Goal: Task Accomplishment & Management: Complete application form

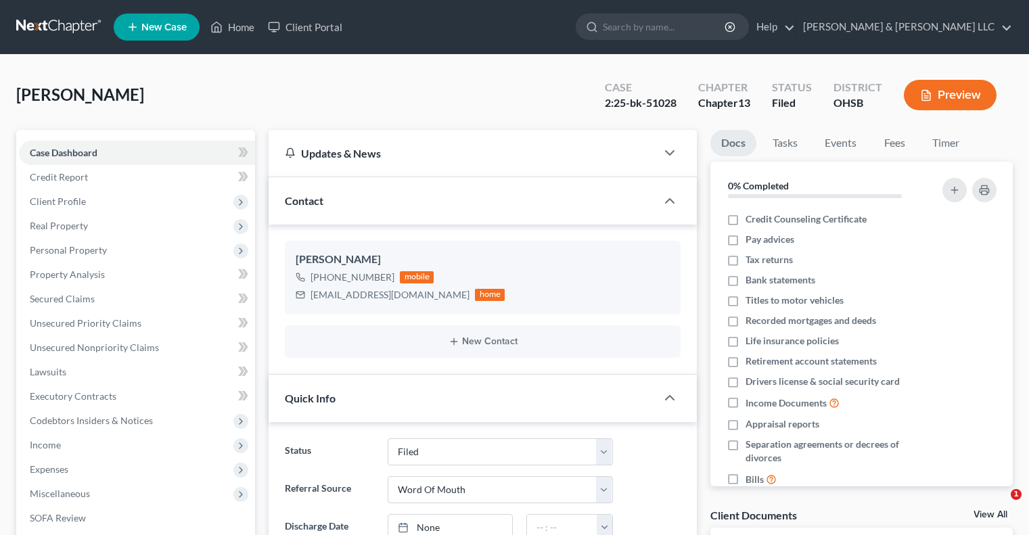
select select "3"
select select "0"
click at [248, 28] on link "Home" at bounding box center [232, 27] width 57 height 24
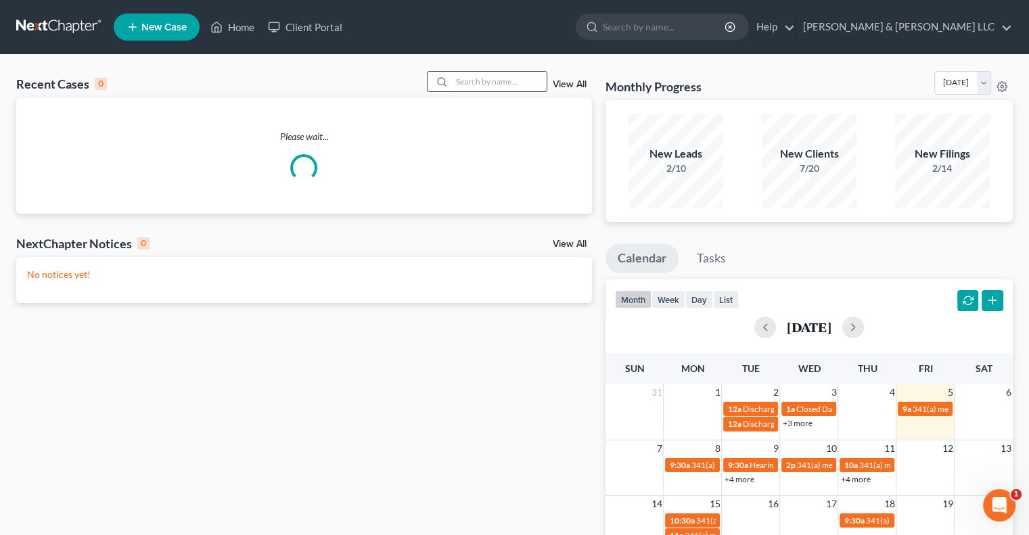
click at [476, 80] on input "search" at bounding box center [499, 82] width 95 height 20
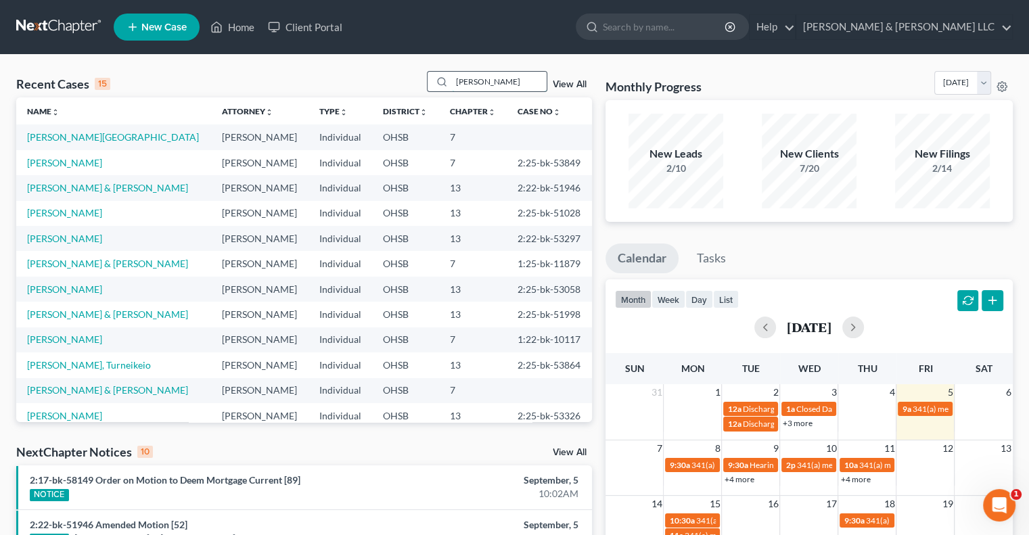
type input "[PERSON_NAME]"
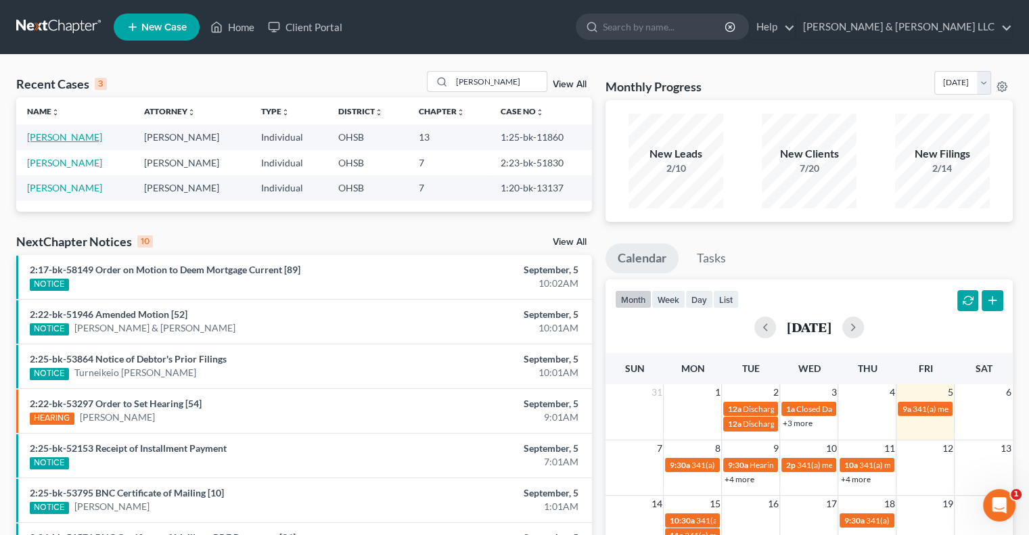
click at [46, 138] on link "[PERSON_NAME]" at bounding box center [64, 136] width 75 height 11
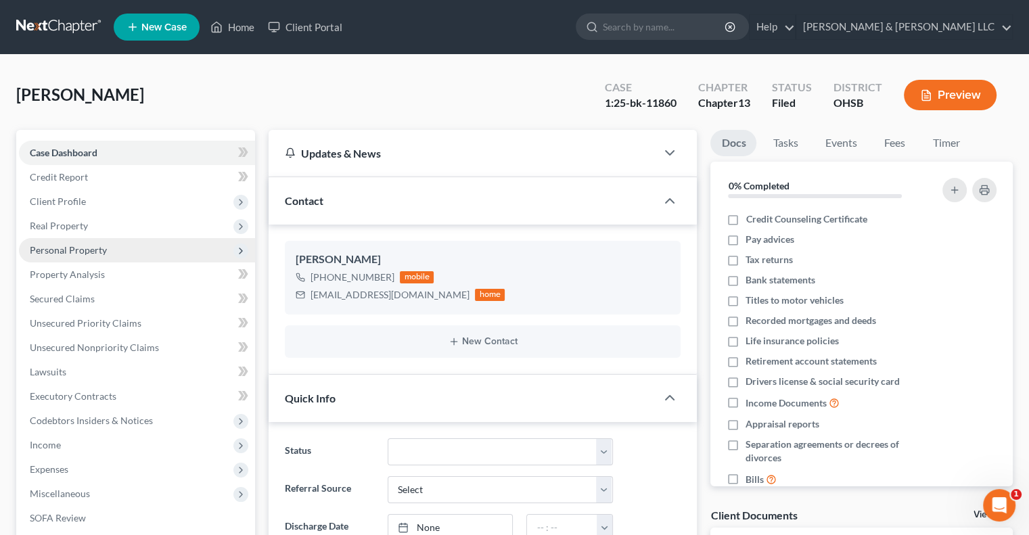
click at [68, 256] on span "Personal Property" at bounding box center [137, 250] width 236 height 24
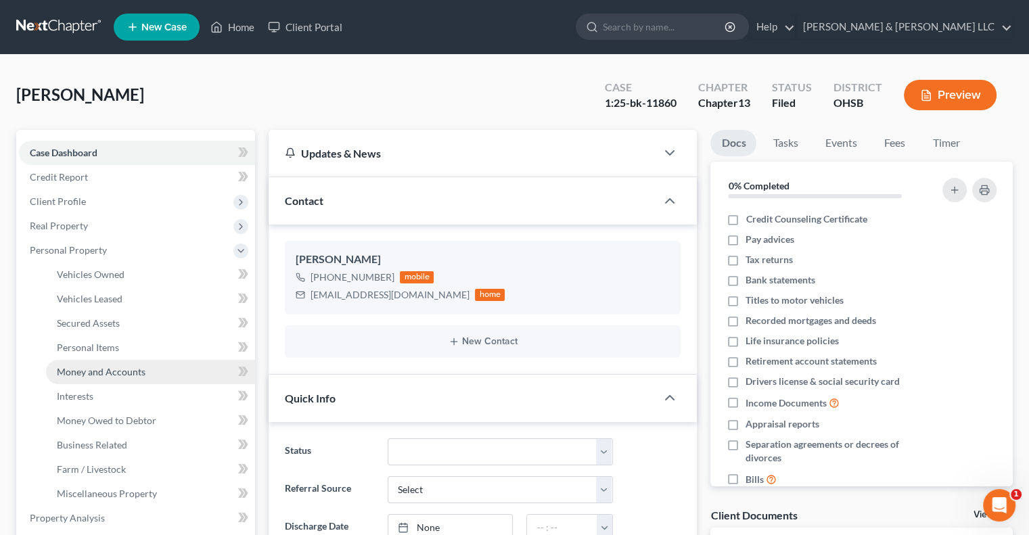
click at [86, 377] on span "Money and Accounts" at bounding box center [101, 371] width 89 height 11
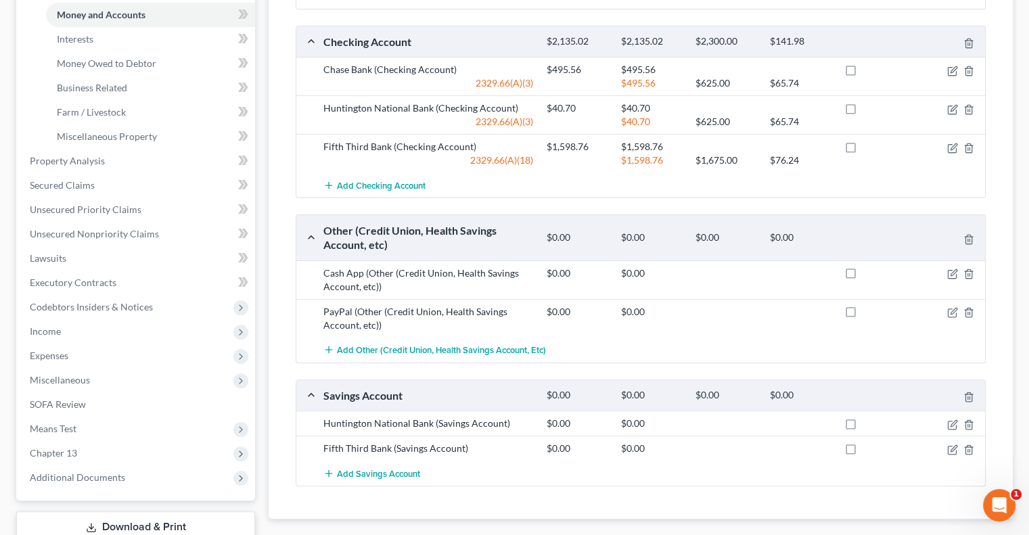
scroll to position [315, 0]
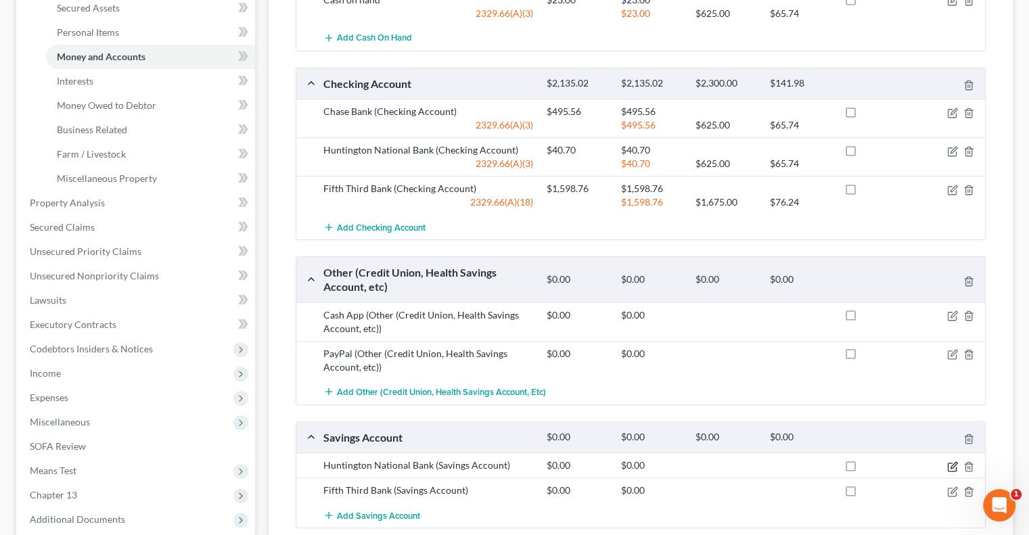
click at [952, 466] on icon "button" at bounding box center [952, 466] width 11 height 11
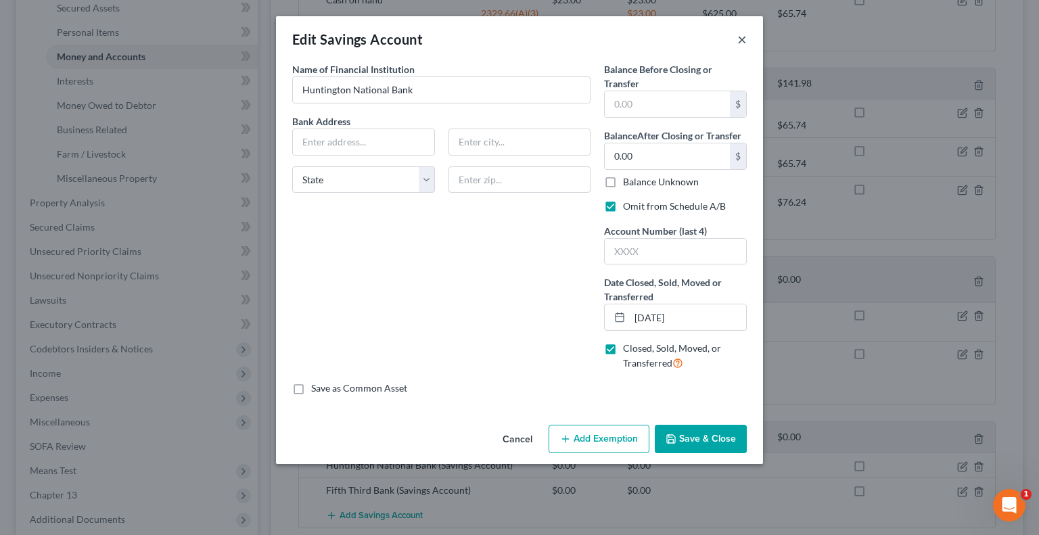
click at [739, 39] on button "×" at bounding box center [741, 39] width 9 height 16
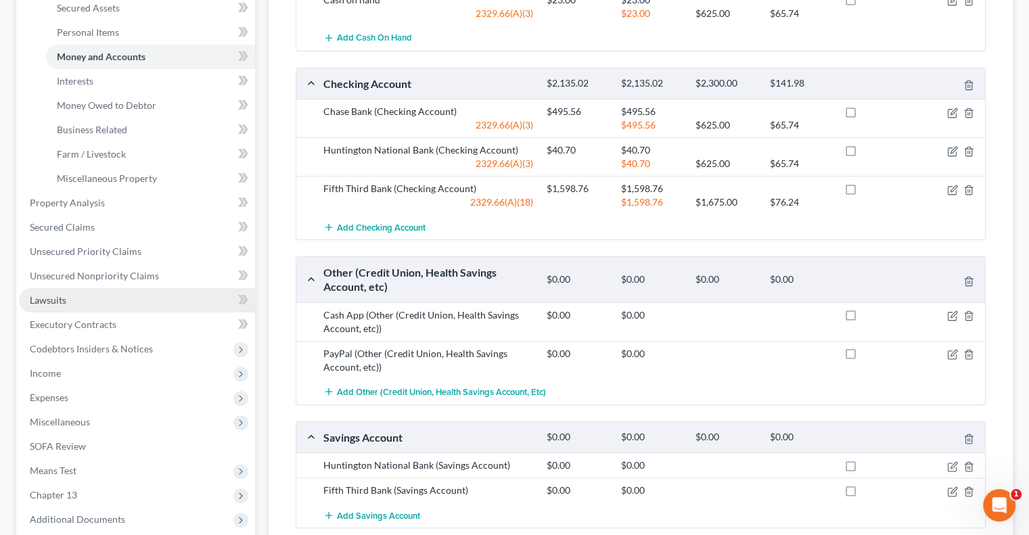
scroll to position [450, 0]
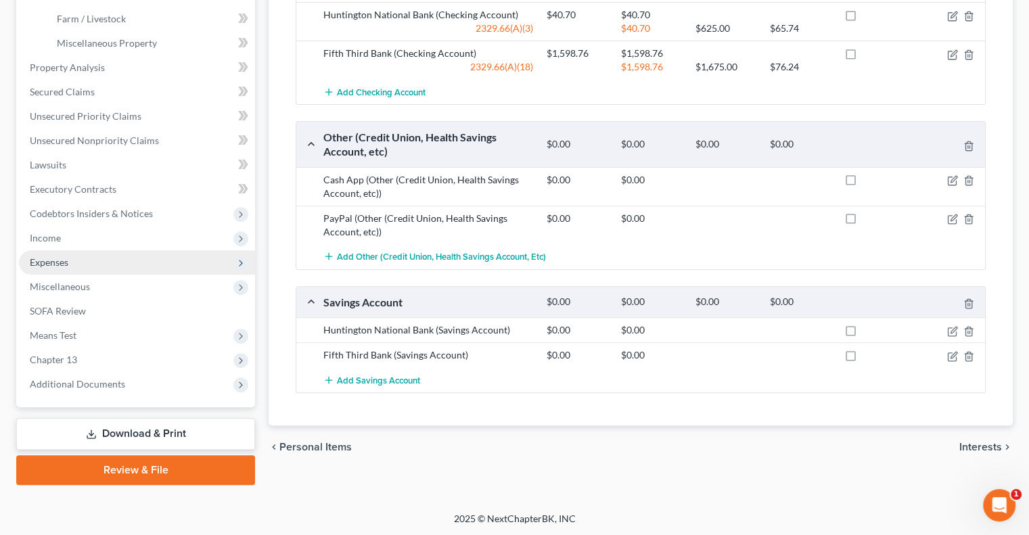
click at [49, 264] on span "Expenses" at bounding box center [49, 261] width 39 height 11
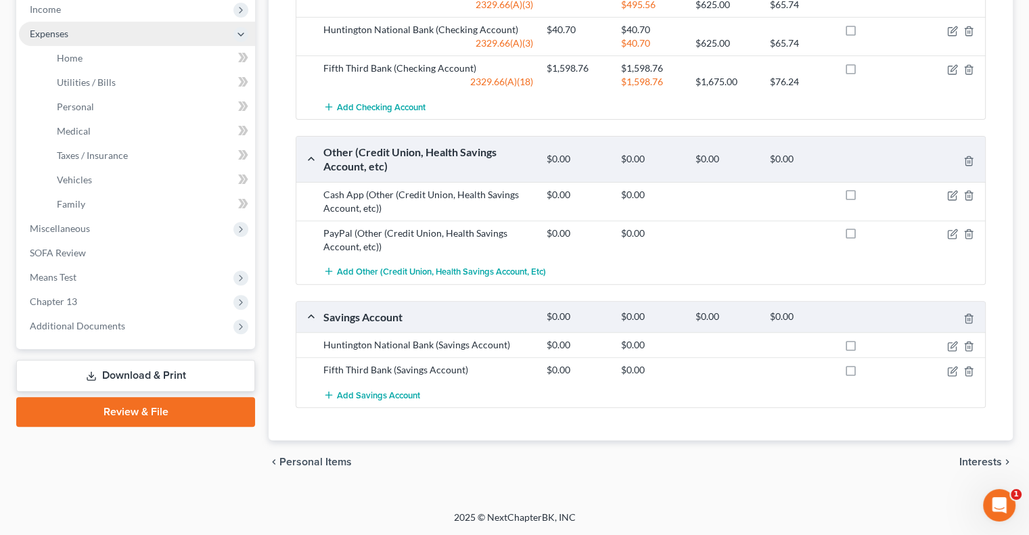
scroll to position [377, 0]
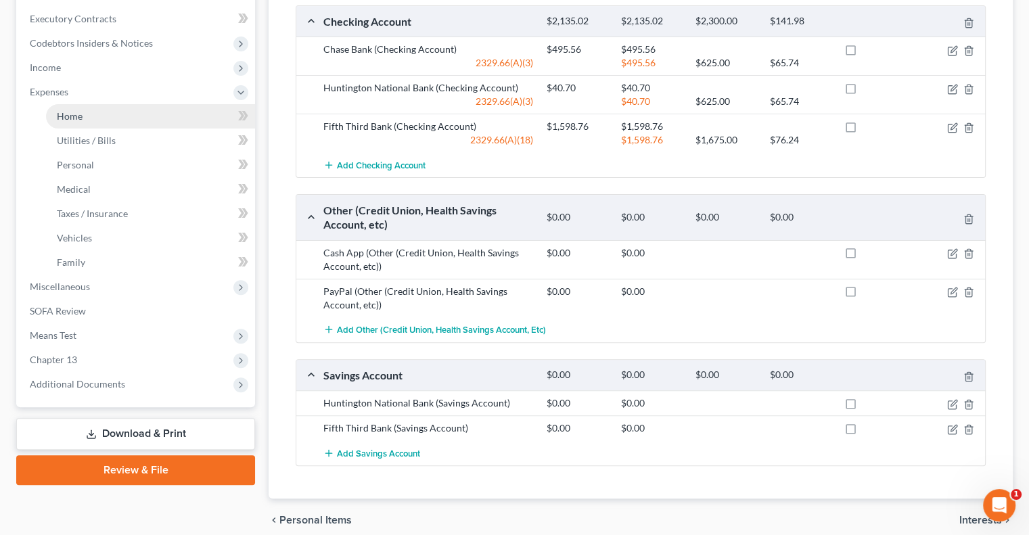
click at [78, 121] on span "Home" at bounding box center [70, 115] width 26 height 11
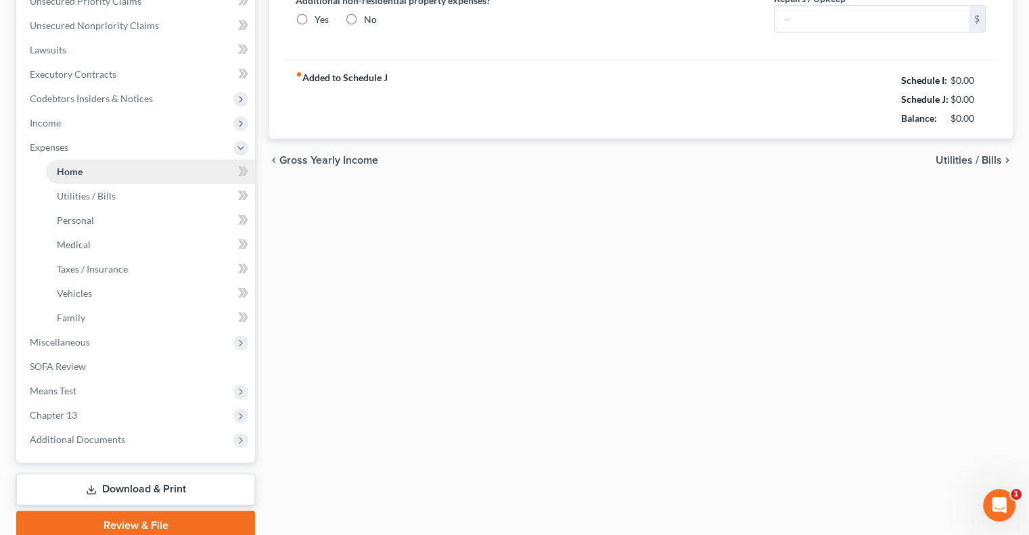
type input "1,610.00"
type input "300.00"
radio input "true"
type input "0.00"
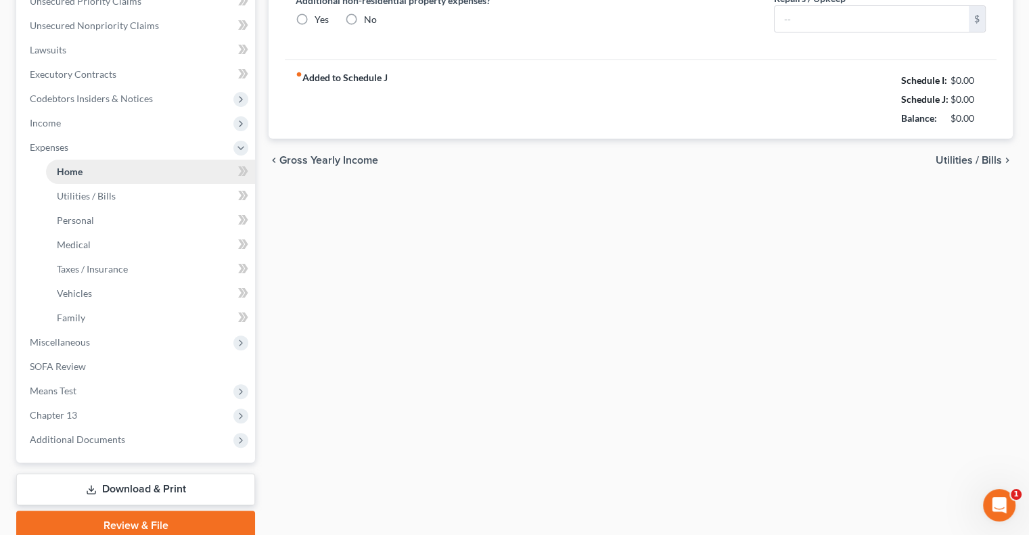
type input "9.00"
type input "0.00"
type input "250.00"
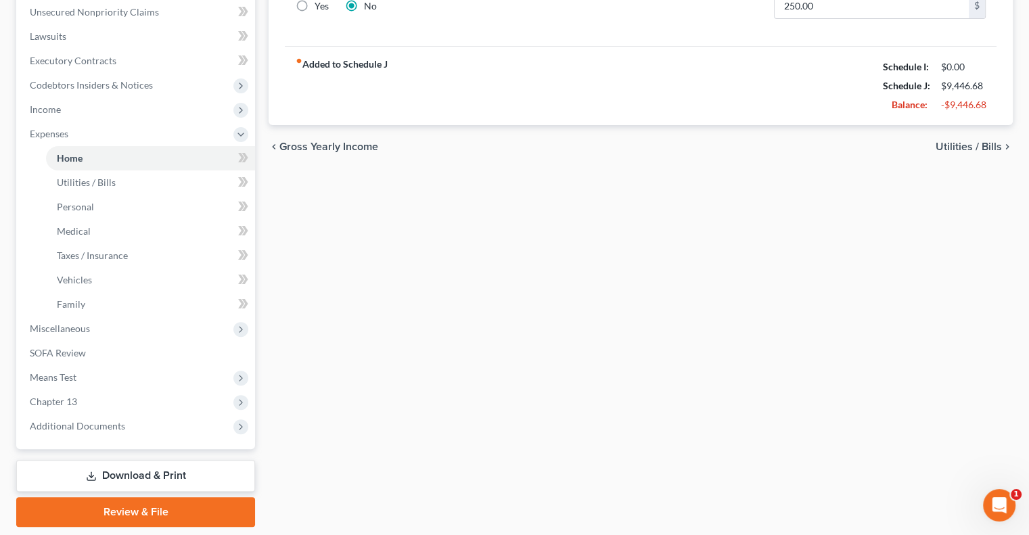
scroll to position [338, 0]
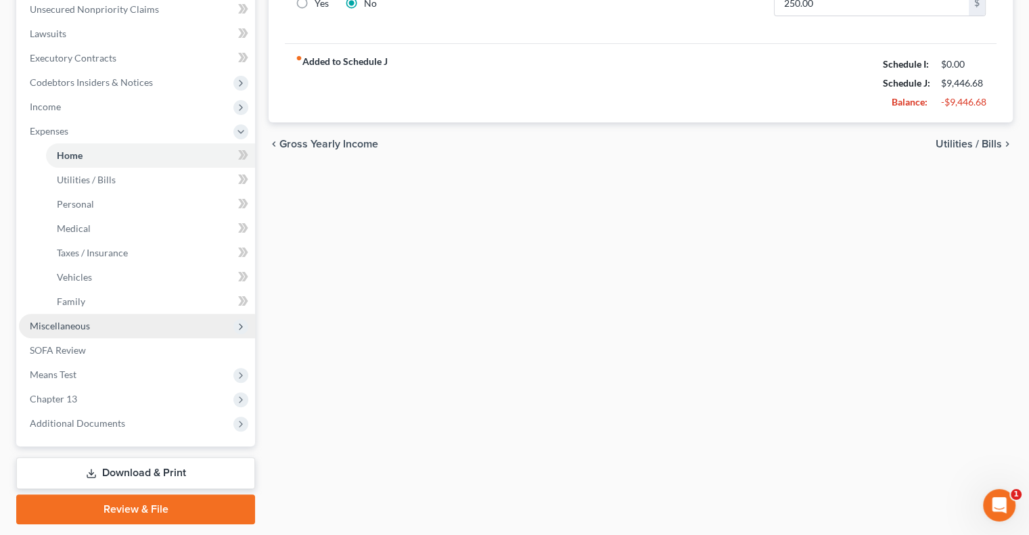
click at [71, 329] on span "Miscellaneous" at bounding box center [60, 325] width 60 height 11
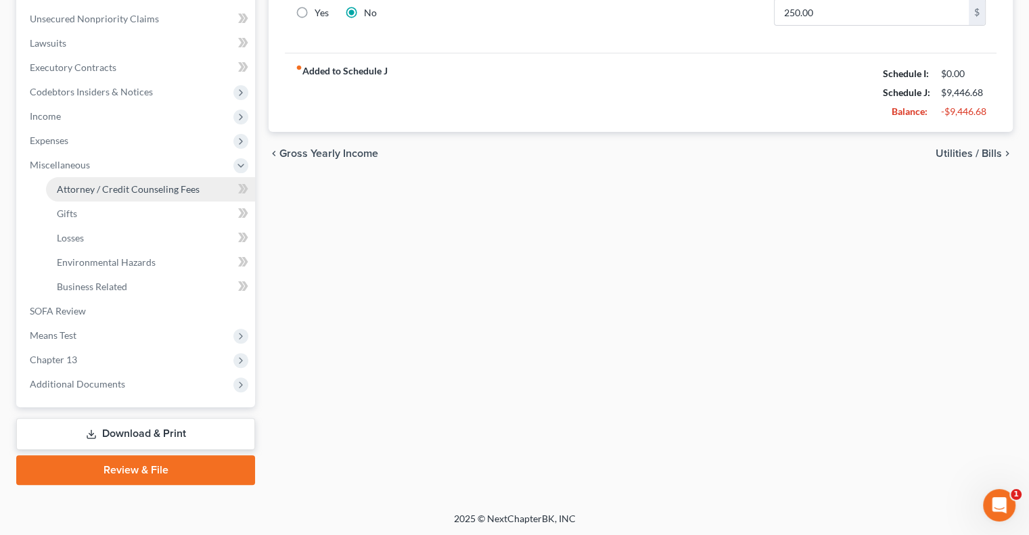
click at [85, 189] on span "Attorney / Credit Counseling Fees" at bounding box center [128, 188] width 143 height 11
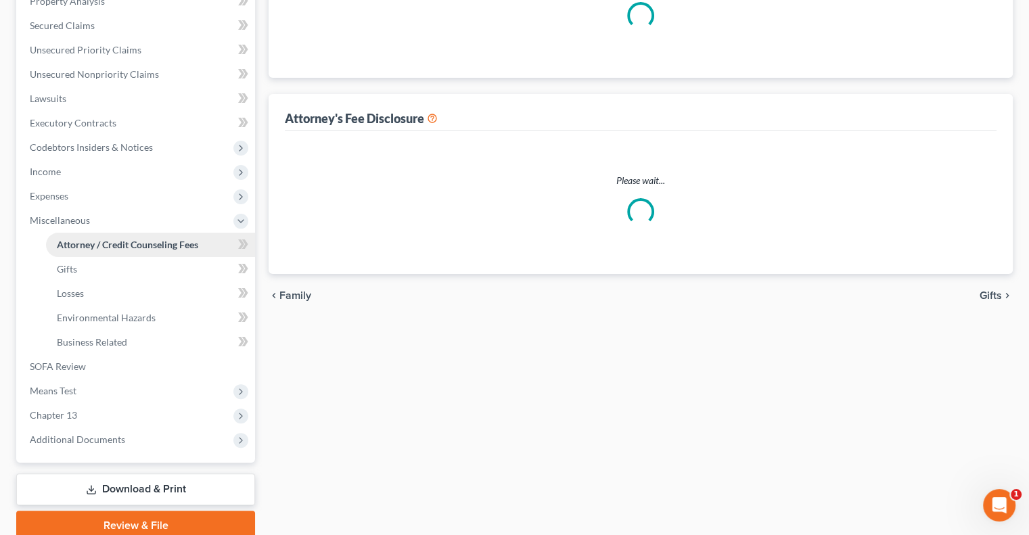
select select "1"
select select "0"
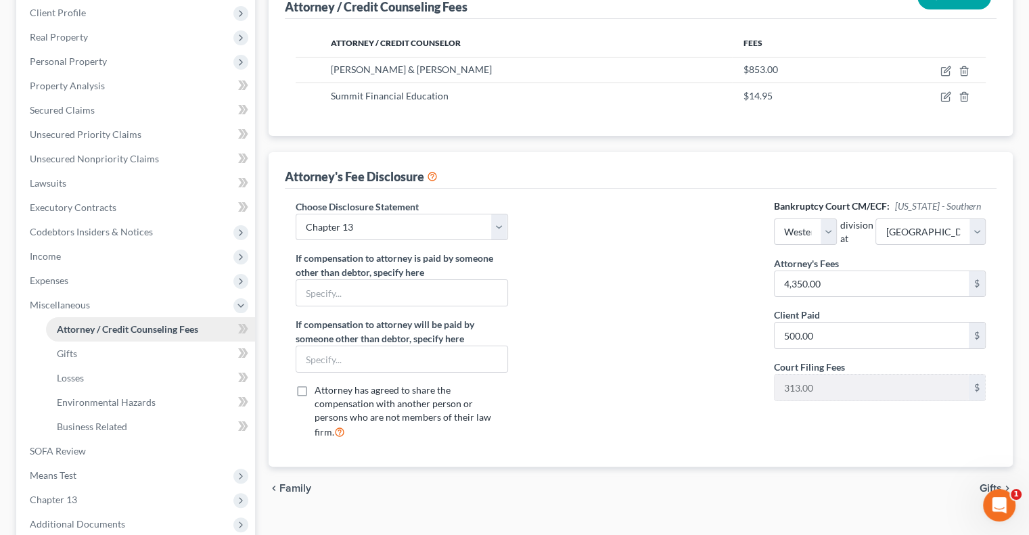
scroll to position [271, 0]
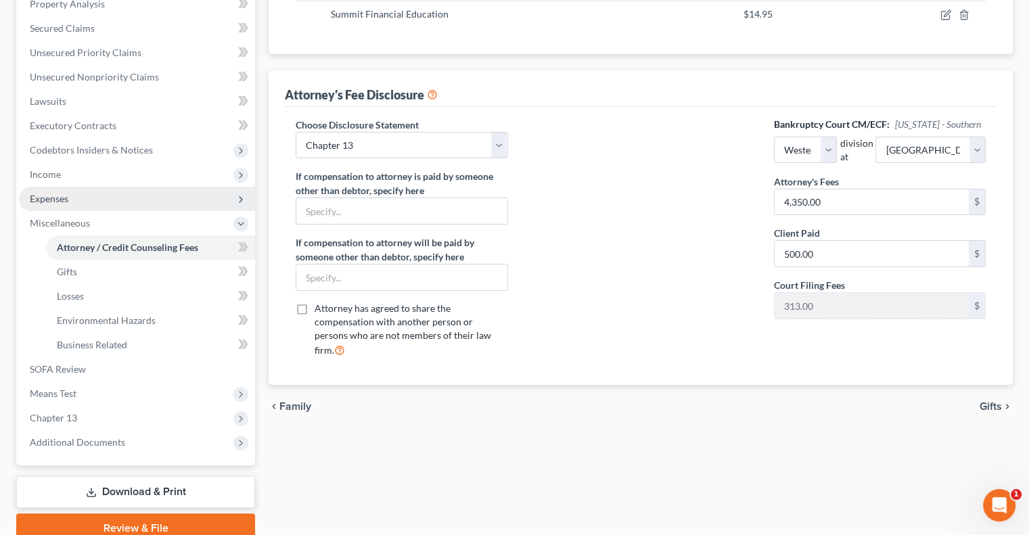
click at [60, 198] on span "Expenses" at bounding box center [49, 198] width 39 height 11
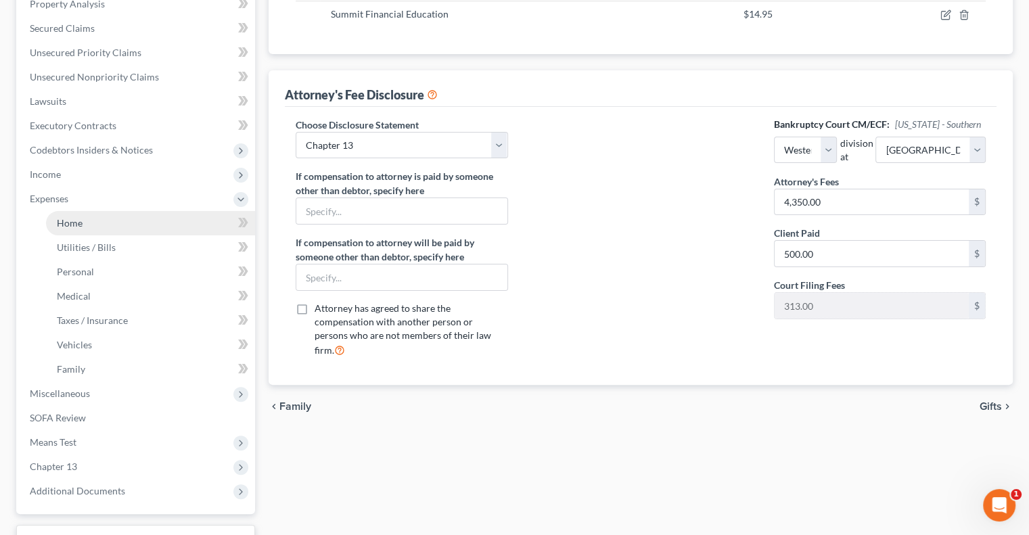
click at [62, 220] on span "Home" at bounding box center [70, 222] width 26 height 11
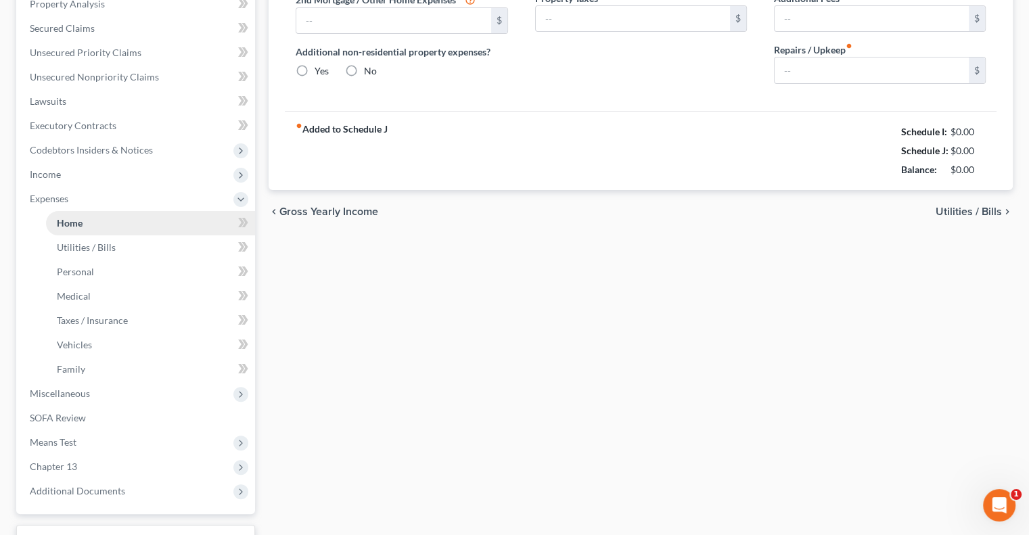
type input "1,610.00"
type input "300.00"
radio input "true"
type input "0.00"
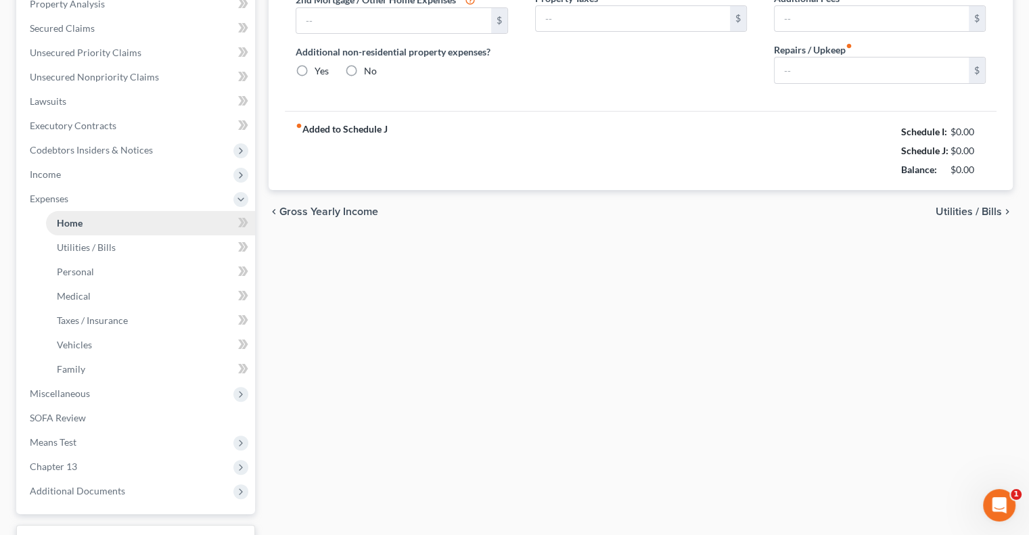
type input "9.00"
type input "0.00"
type input "250.00"
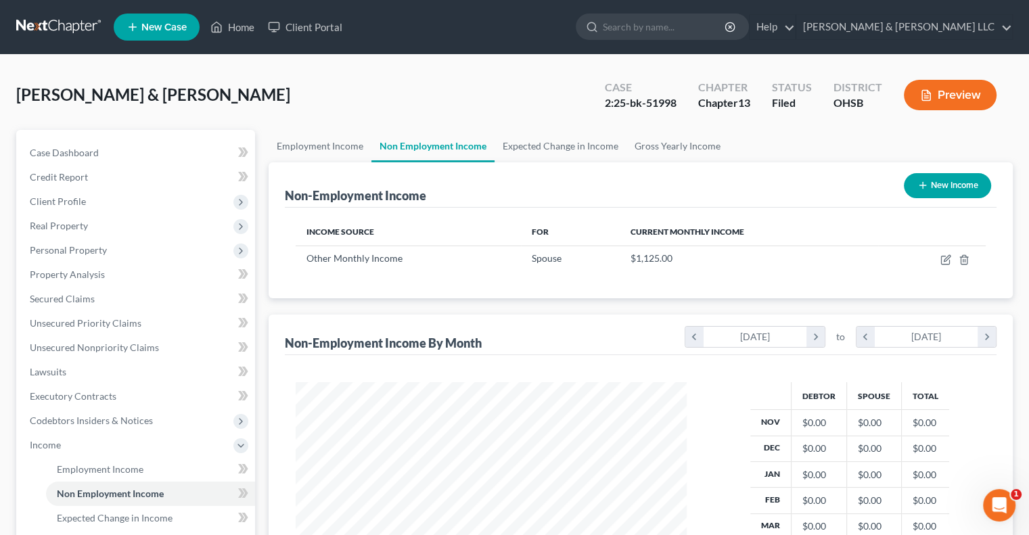
scroll to position [241, 417]
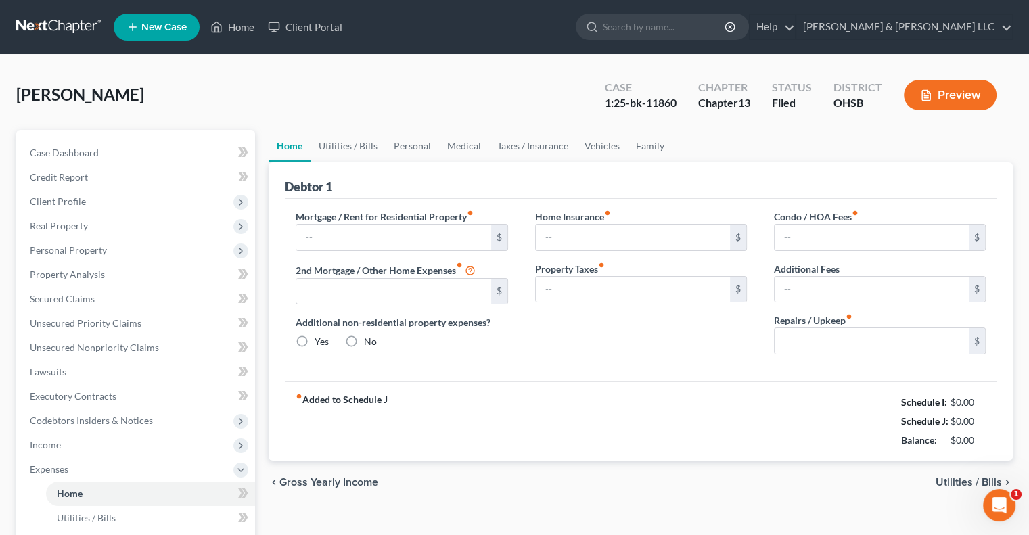
type input "1,610.00"
type input "300.00"
radio input "true"
type input "0.00"
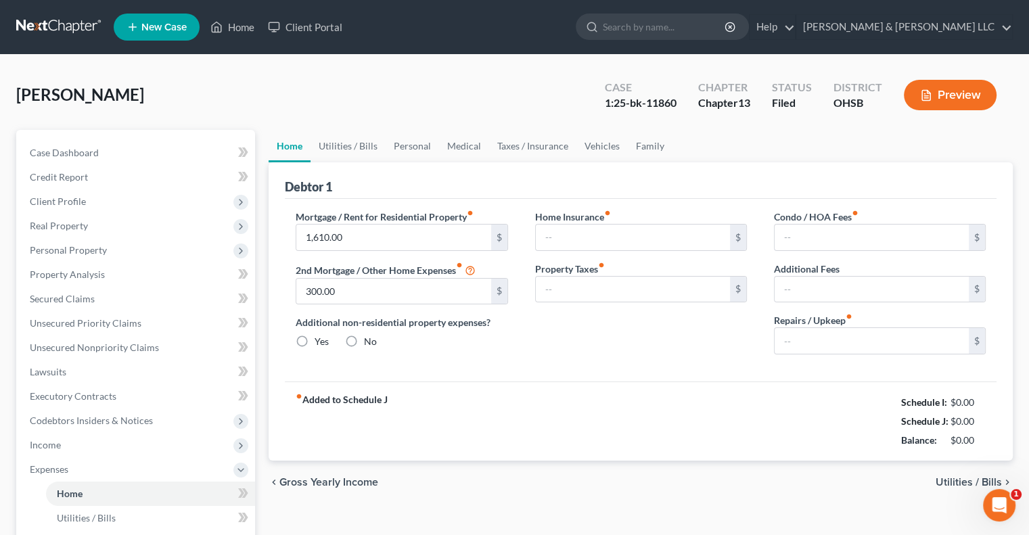
type input "9.00"
type input "0.00"
type input "250.00"
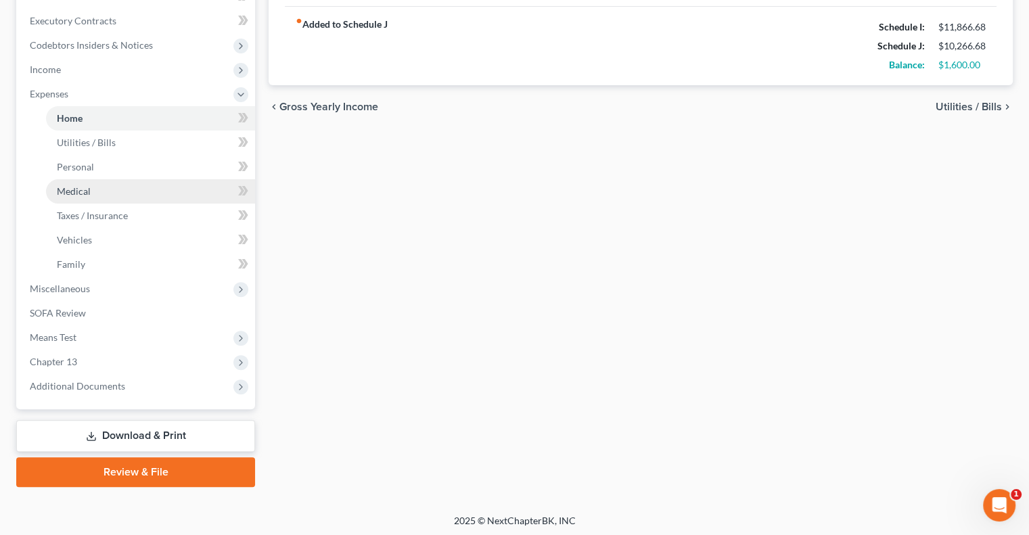
scroll to position [377, 0]
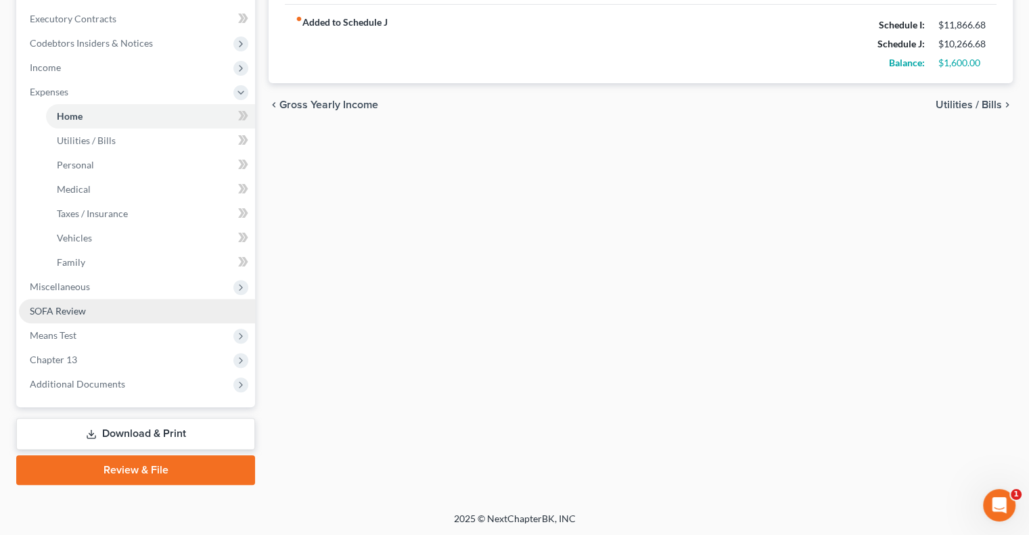
click at [57, 310] on span "SOFA Review" at bounding box center [58, 310] width 56 height 11
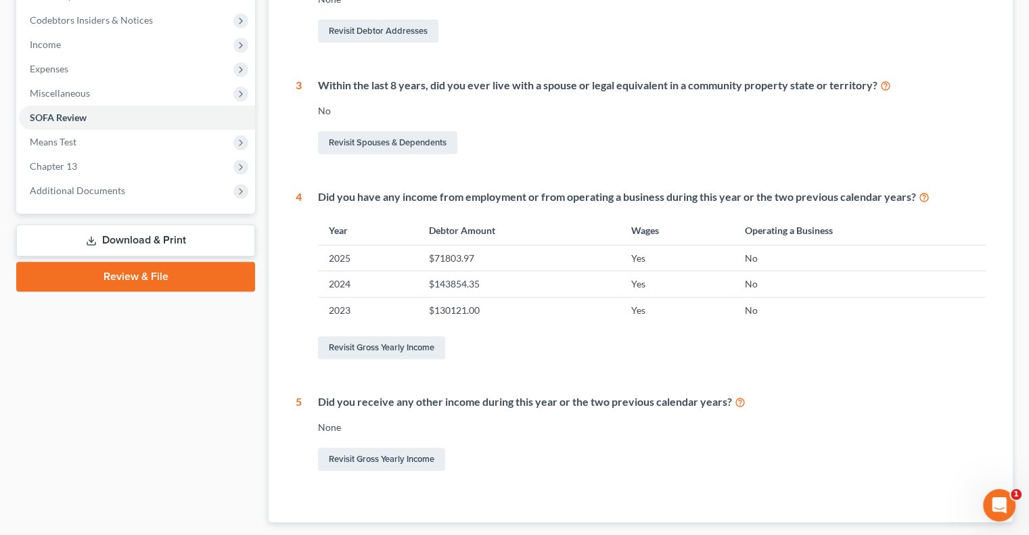
scroll to position [406, 0]
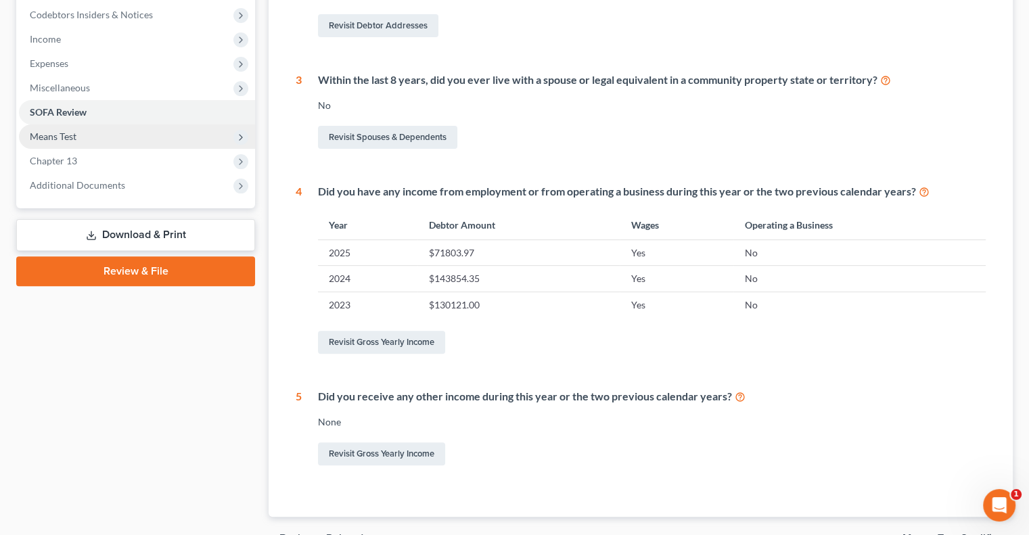
click at [44, 134] on span "Means Test" at bounding box center [53, 136] width 47 height 11
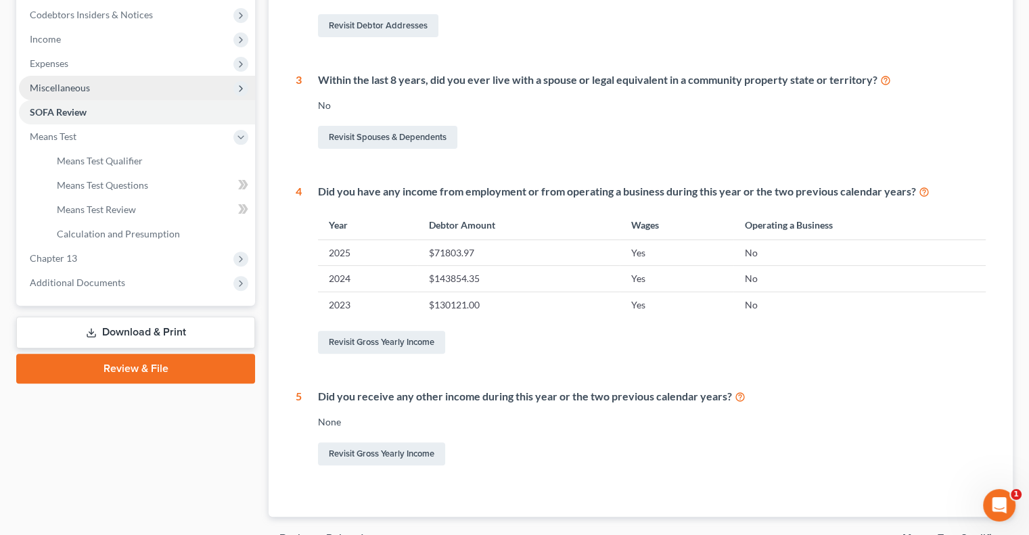
click at [49, 100] on link "SOFA Review" at bounding box center [137, 112] width 236 height 24
click at [53, 90] on span "Miscellaneous" at bounding box center [60, 87] width 60 height 11
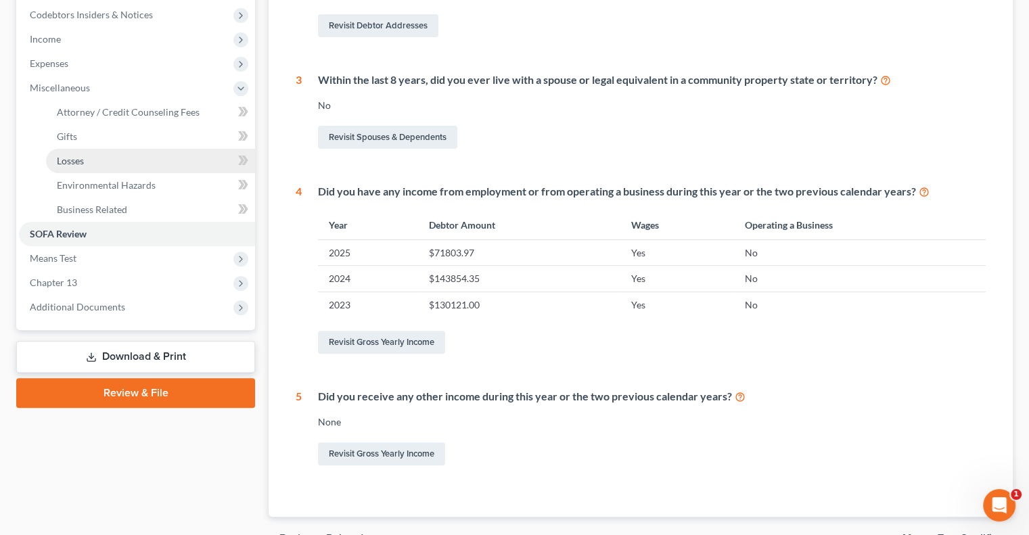
click at [87, 164] on link "Losses" at bounding box center [150, 161] width 209 height 24
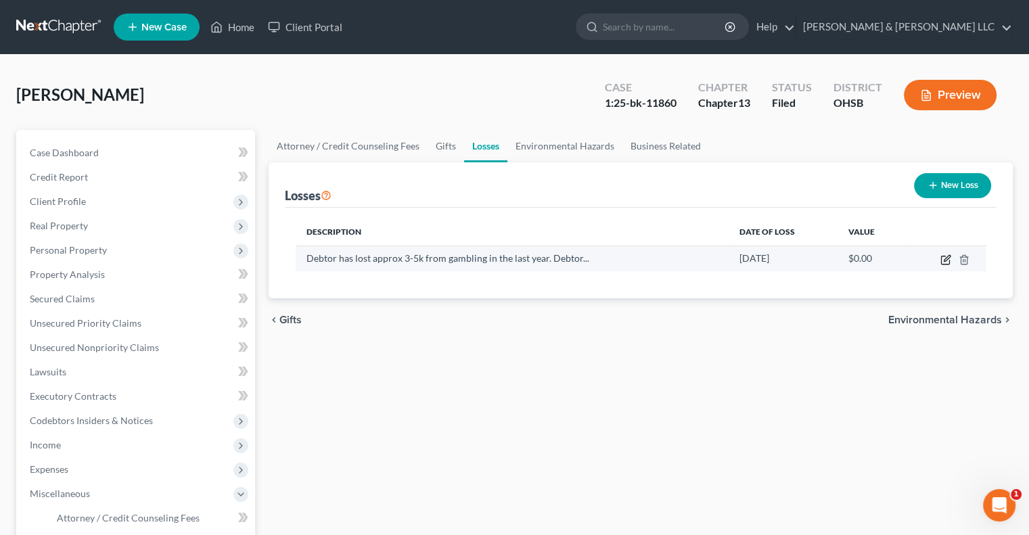
click at [944, 260] on icon "button" at bounding box center [947, 258] width 6 height 6
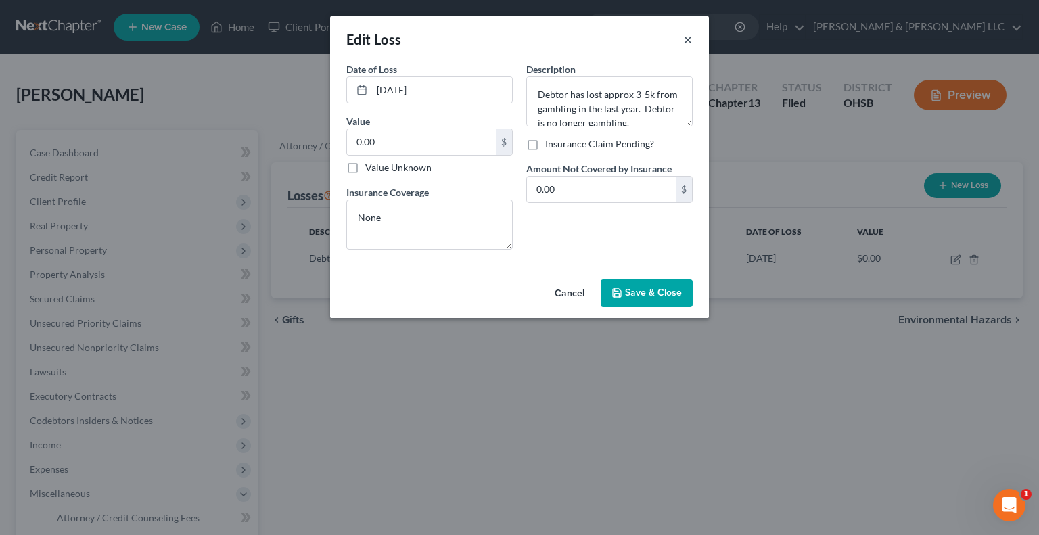
click at [689, 41] on button "×" at bounding box center [687, 39] width 9 height 16
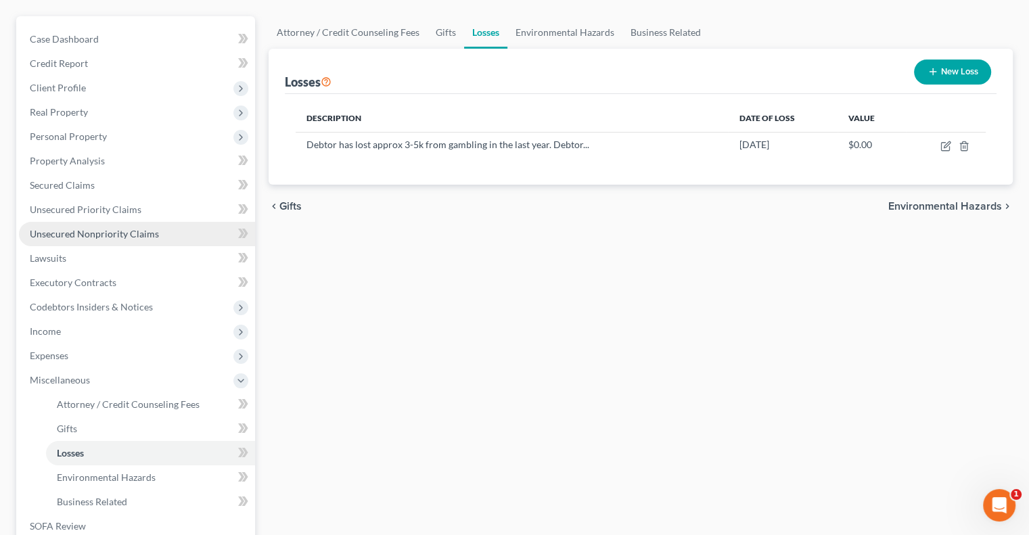
scroll to position [135, 0]
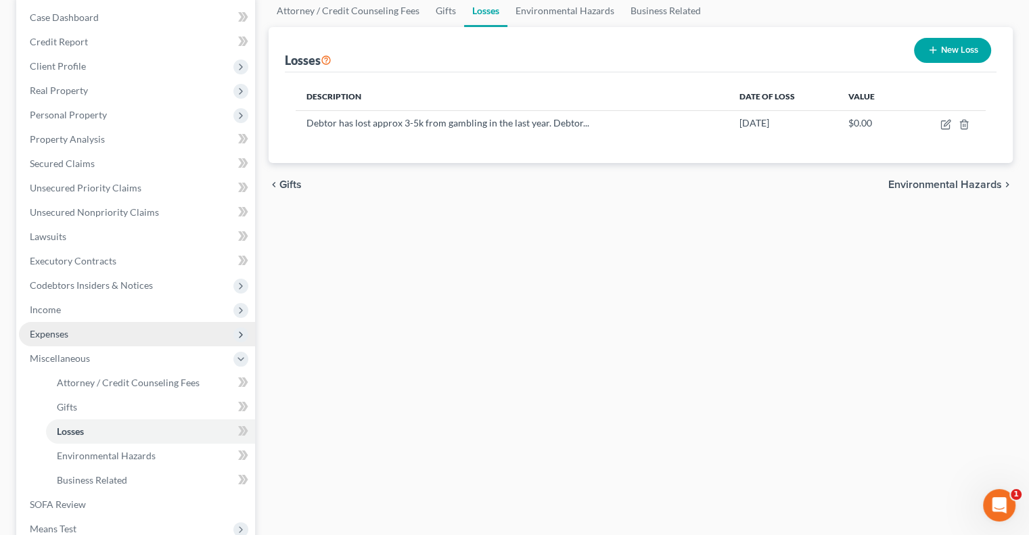
click at [64, 333] on span "Expenses" at bounding box center [49, 333] width 39 height 11
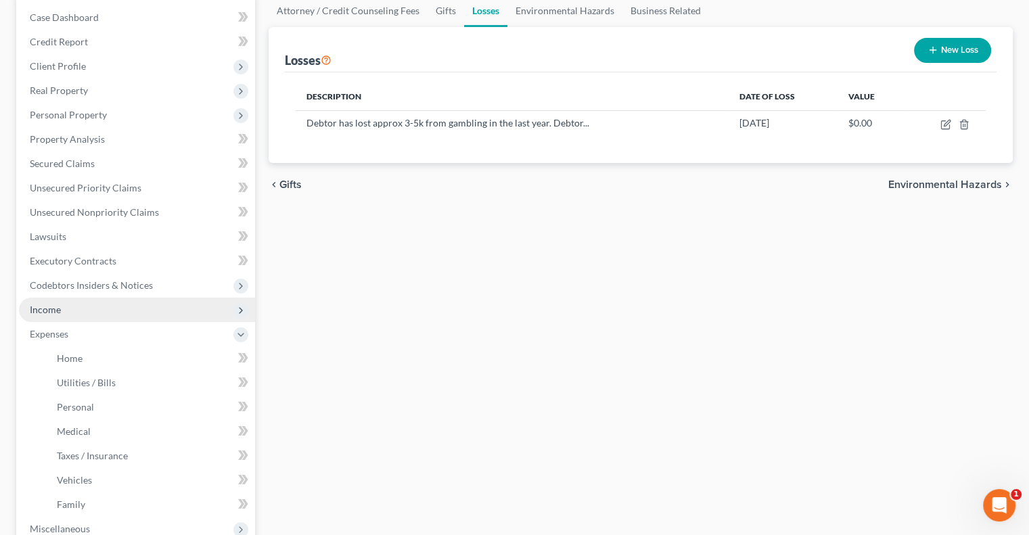
click at [54, 315] on span "Income" at bounding box center [137, 310] width 236 height 24
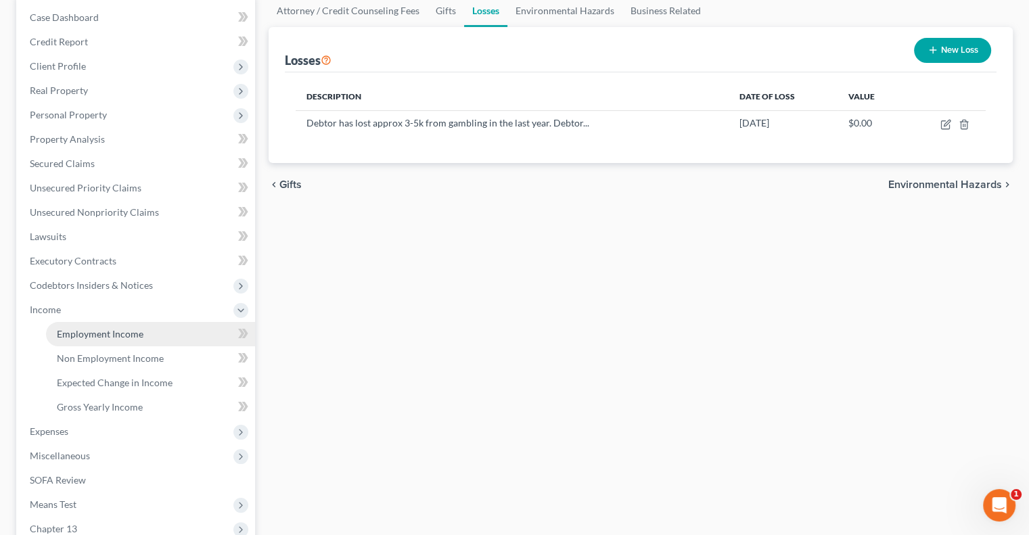
click at [90, 327] on link "Employment Income" at bounding box center [150, 334] width 209 height 24
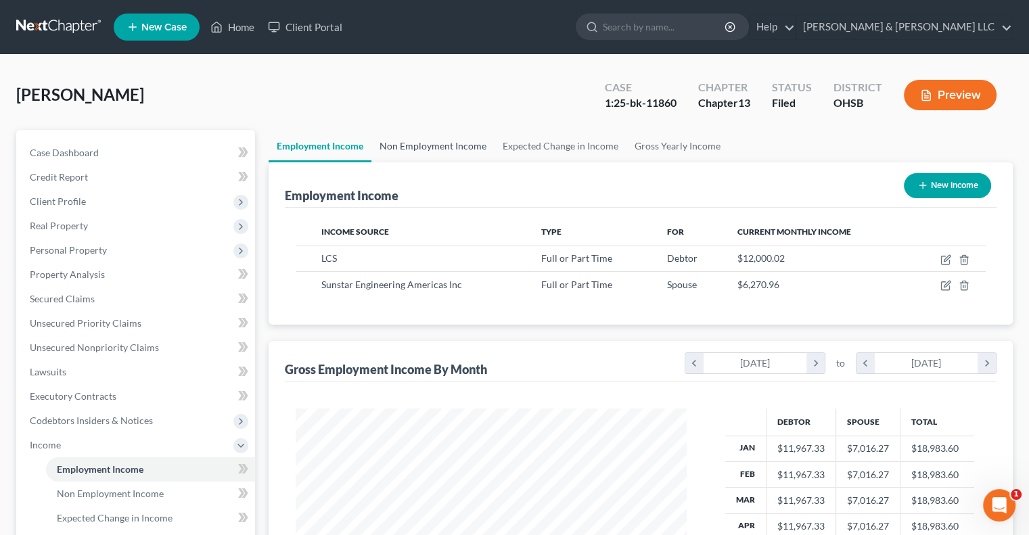
scroll to position [241, 417]
click at [446, 147] on link "Non Employment Income" at bounding box center [432, 146] width 123 height 32
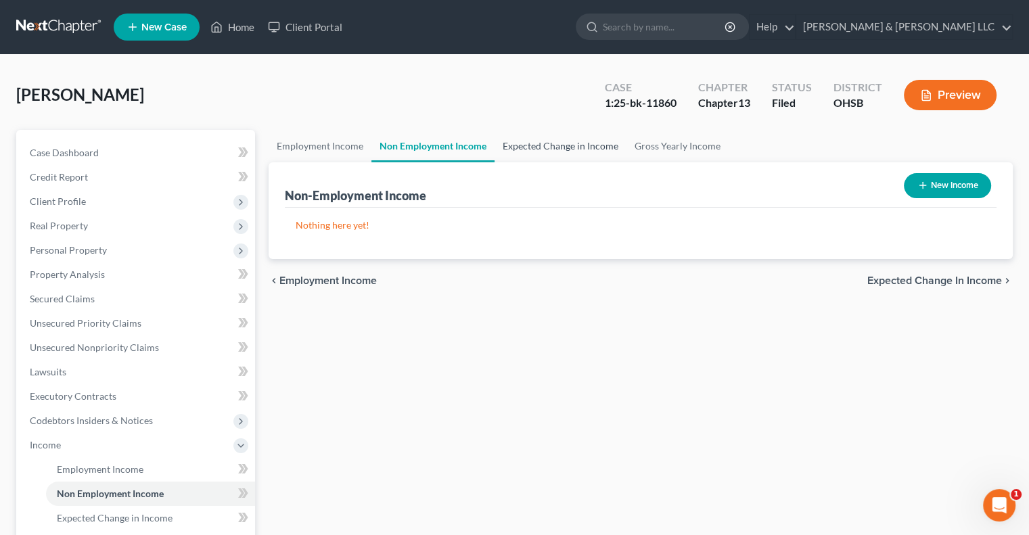
click at [541, 149] on link "Expected Change in Income" at bounding box center [560, 146] width 132 height 32
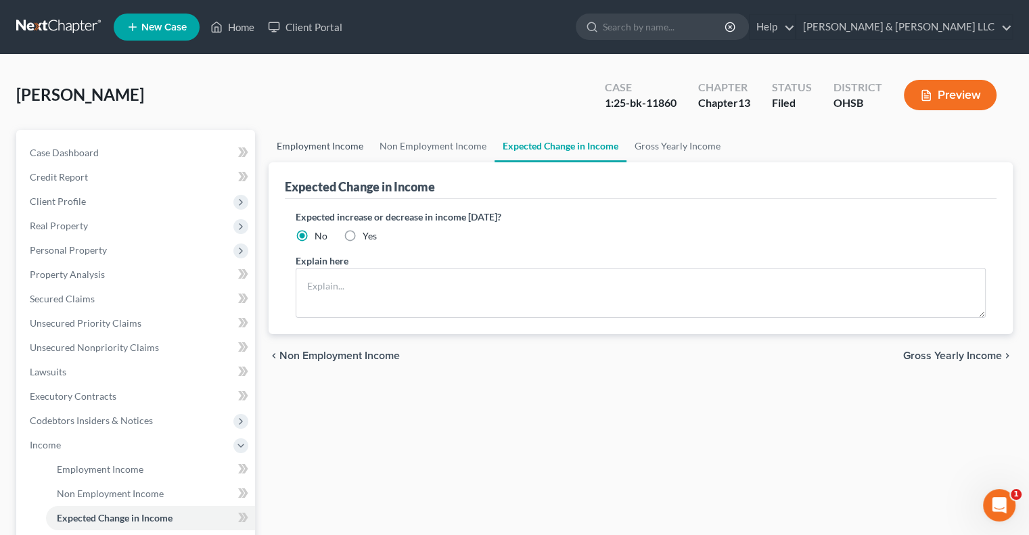
click at [325, 153] on link "Employment Income" at bounding box center [320, 146] width 103 height 32
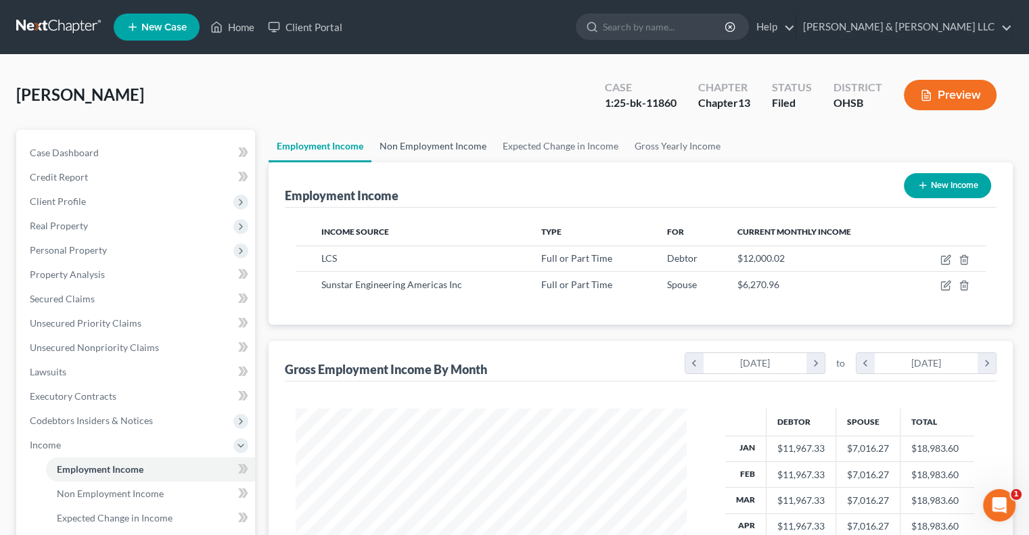
scroll to position [241, 417]
click at [411, 143] on link "Non Employment Income" at bounding box center [432, 146] width 123 height 32
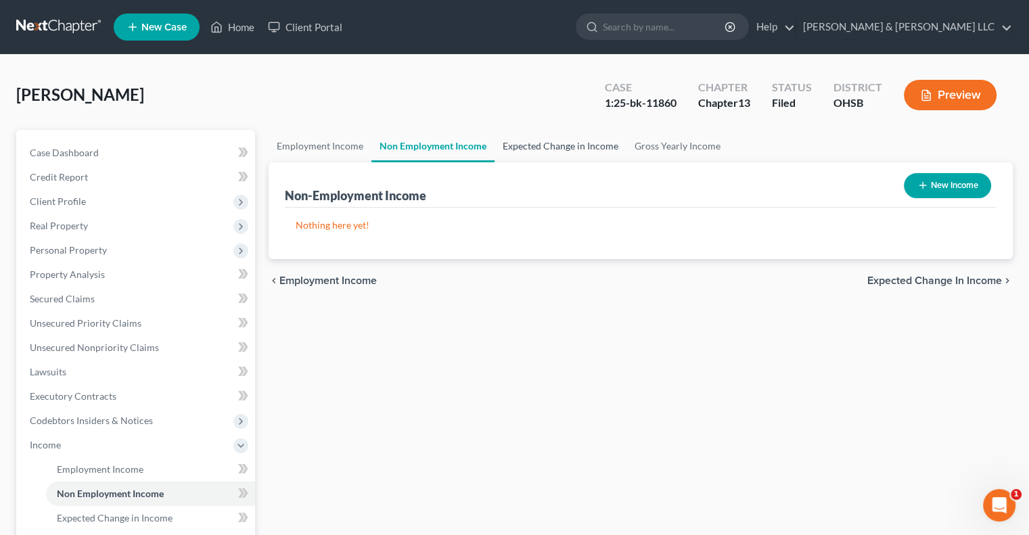
click at [551, 148] on link "Expected Change in Income" at bounding box center [560, 146] width 132 height 32
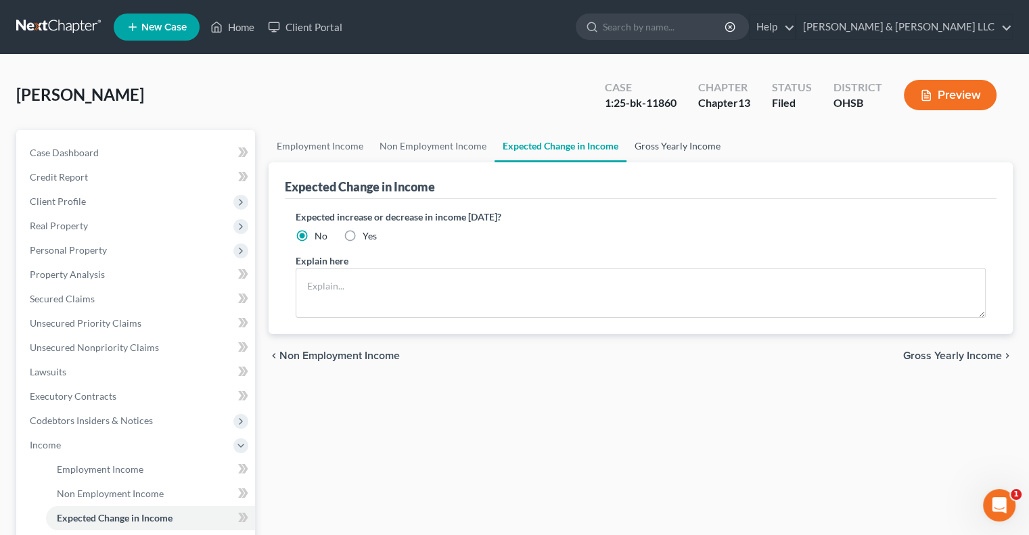
click at [655, 148] on link "Gross Yearly Income" at bounding box center [677, 146] width 102 height 32
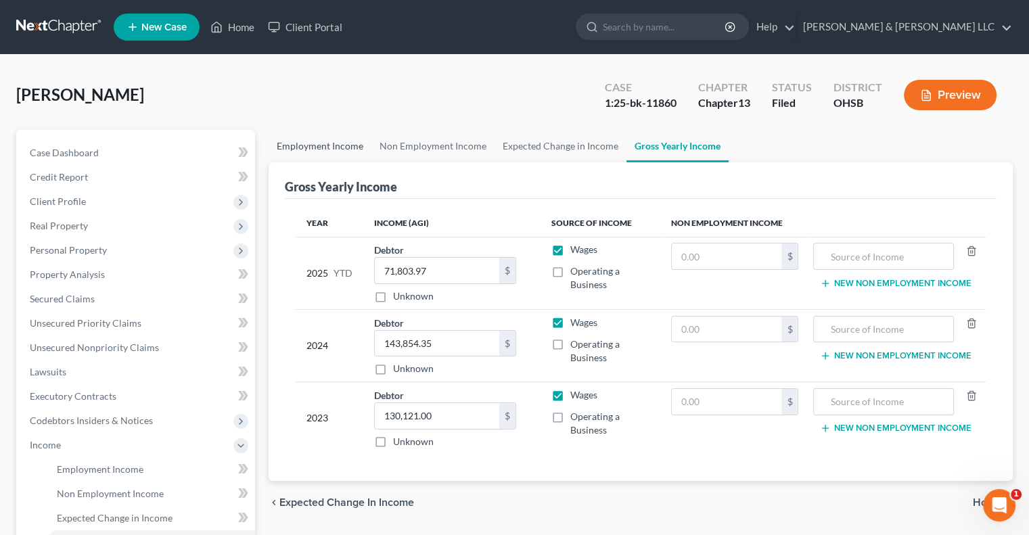
click at [327, 148] on link "Employment Income" at bounding box center [320, 146] width 103 height 32
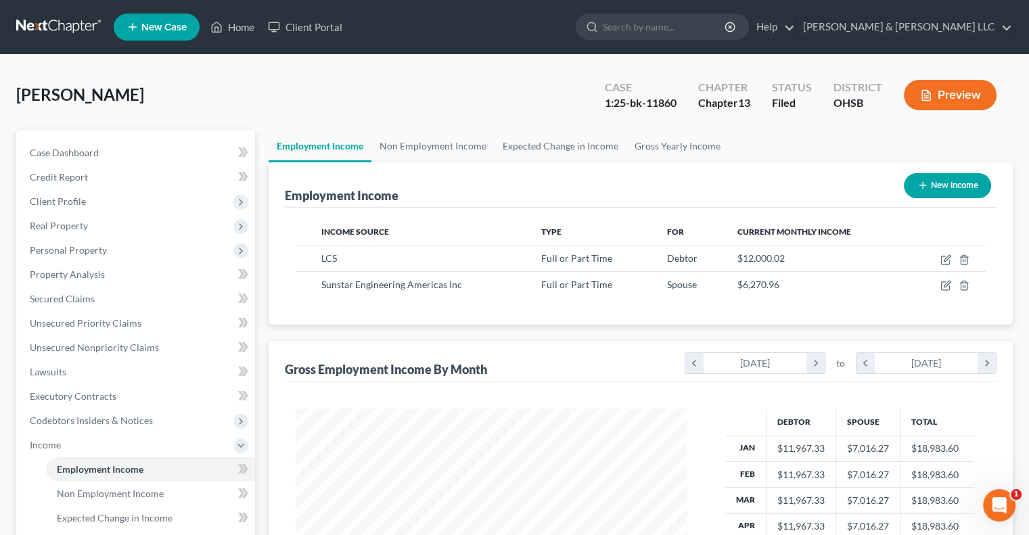
scroll to position [241, 417]
